Goal: Check status: Check status

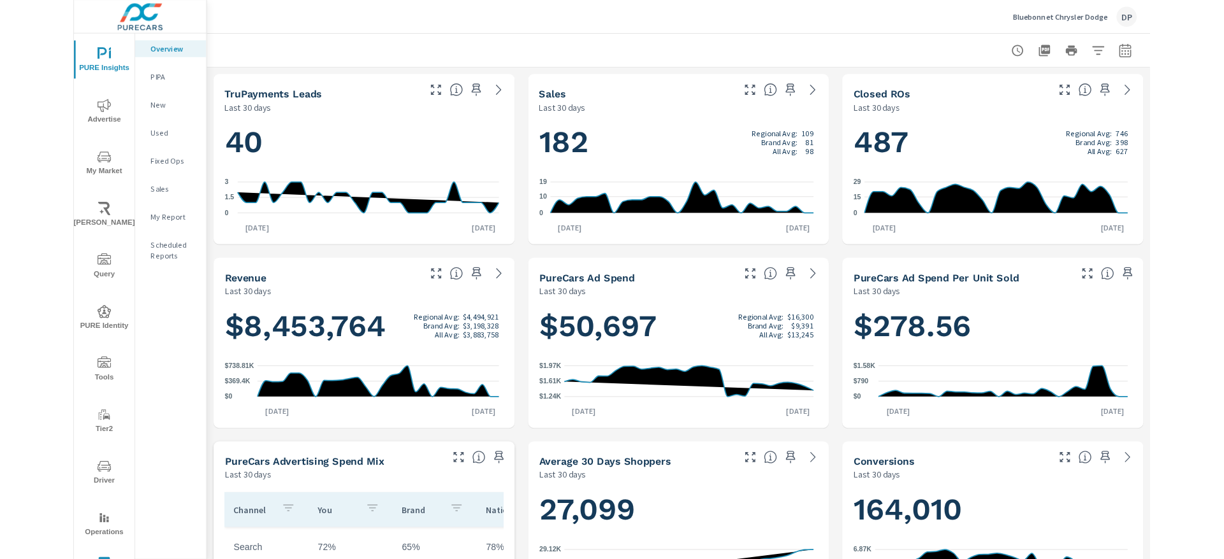
scroll to position [1, 0]
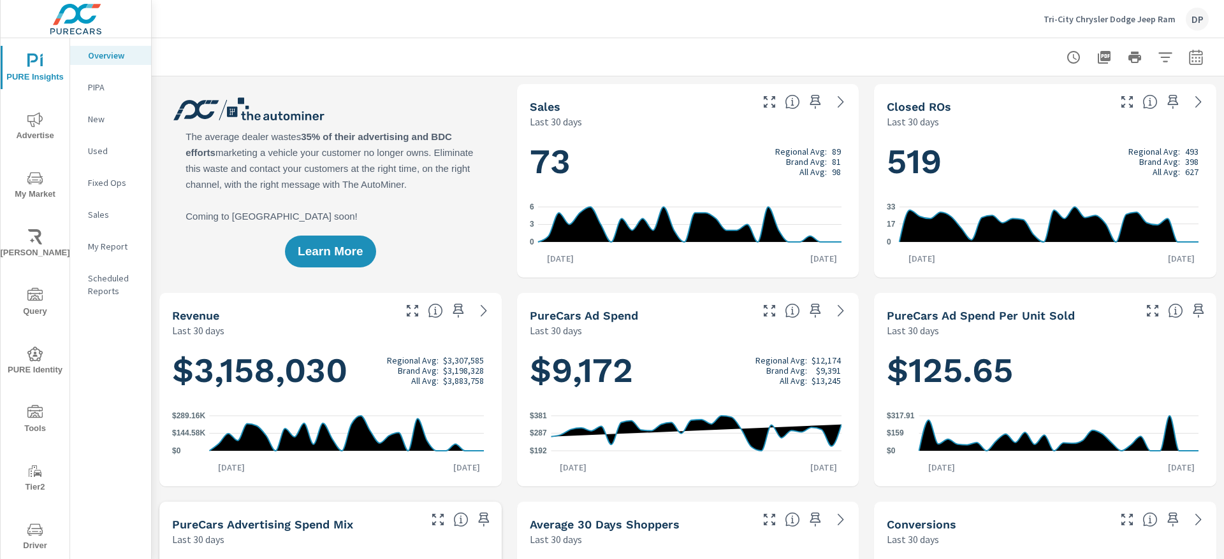
scroll to position [1, 0]
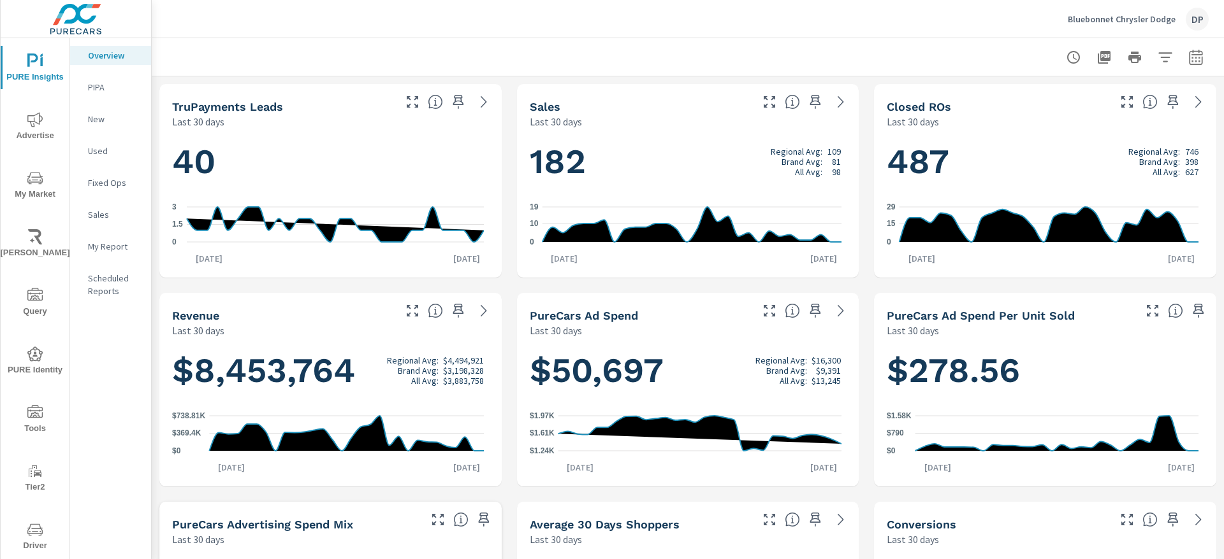
scroll to position [1, 0]
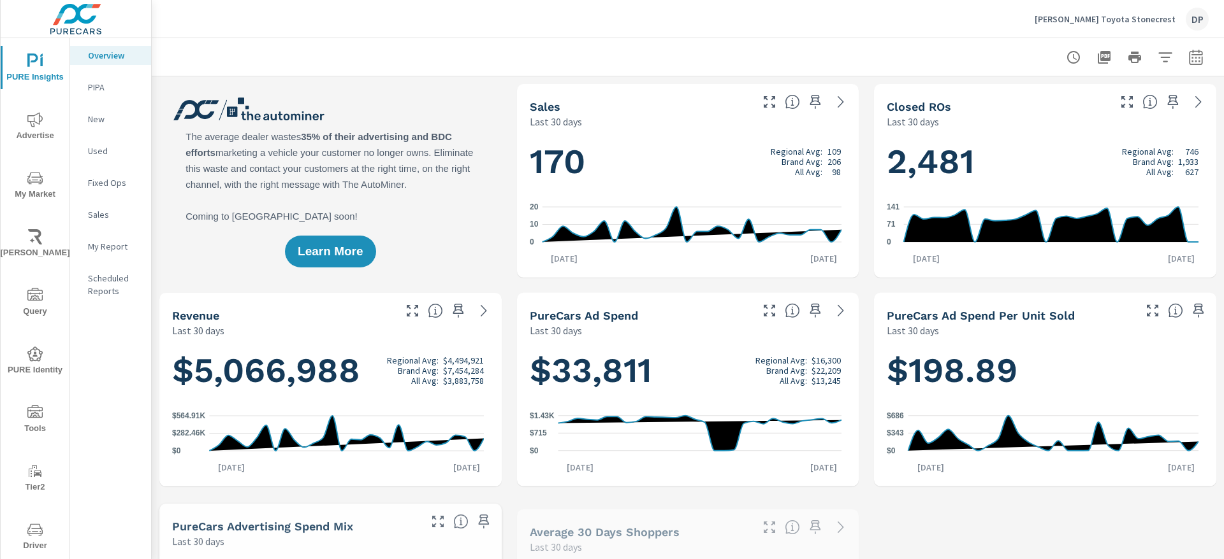
scroll to position [1, 0]
